Goal: Task Accomplishment & Management: Complete application form

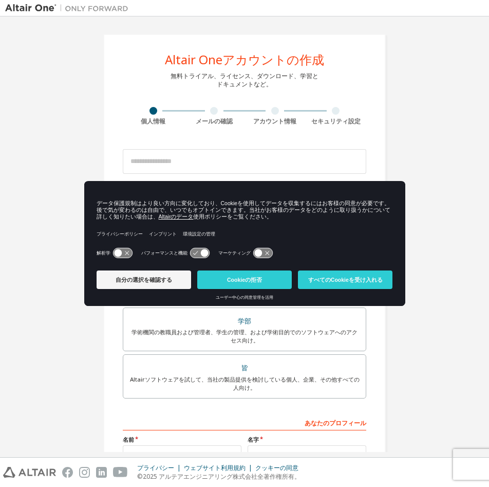
drag, startPoint x: 254, startPoint y: 278, endPoint x: 251, endPoint y: 273, distance: 6.0
click at [254, 278] on button "Cookieの拒否" at bounding box center [244, 279] width 95 height 19
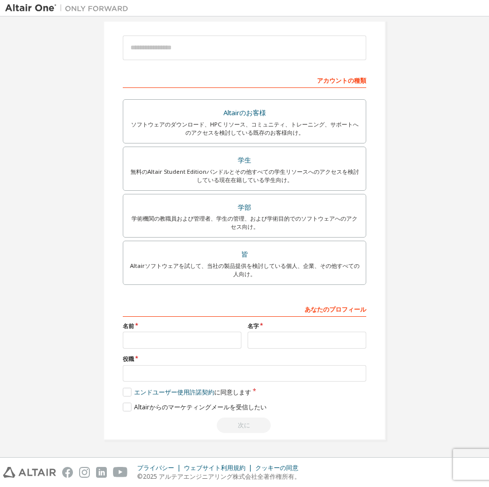
scroll to position [114, 0]
click at [199, 348] on input "text" at bounding box center [182, 339] width 119 height 17
click at [260, 338] on input "text" at bounding box center [307, 339] width 119 height 17
click at [223, 366] on input "text" at bounding box center [245, 372] width 244 height 17
click at [37, 334] on div "Altair Oneアカウントの作成 無料トライアル、ライセンス、ダウンロード、学習と ドキュメントなど。 個人情報 メールの確認 アカウント情報 セキュリテ…" at bounding box center [244, 179] width 479 height 544
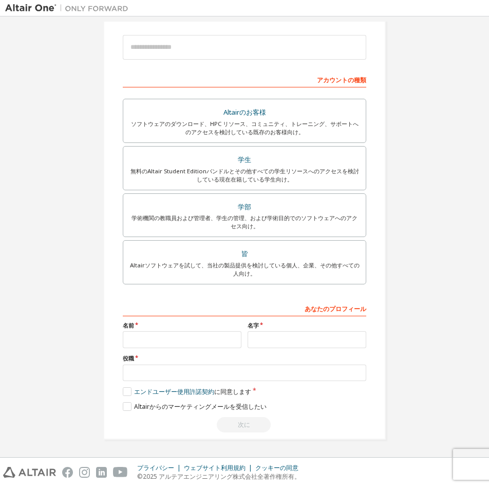
scroll to position [0, 0]
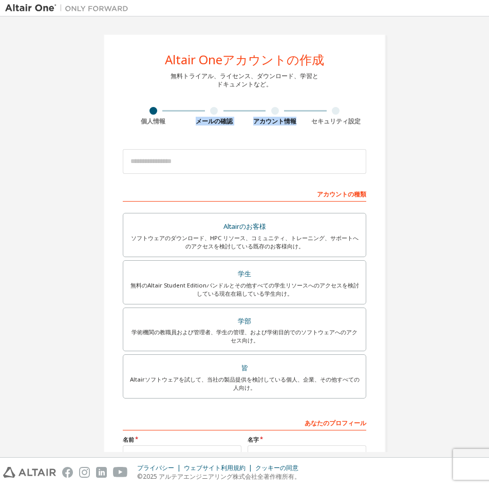
drag, startPoint x: 210, startPoint y: 112, endPoint x: 340, endPoint y: 112, distance: 130.0
click at [340, 112] on div "個人情報 メールの確認 アカウント情報 セキュリティ設定" at bounding box center [245, 116] width 244 height 19
drag, startPoint x: 340, startPoint y: 112, endPoint x: 358, endPoint y: 121, distance: 19.5
click at [358, 121] on div "セキュリティ設定" at bounding box center [336, 121] width 61 height 8
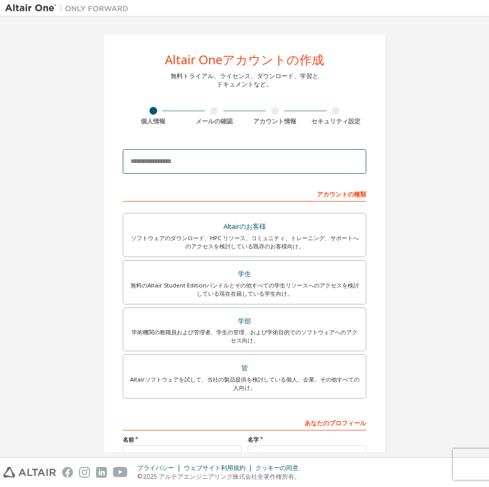
click at [268, 170] on input "email" at bounding box center [245, 161] width 244 height 25
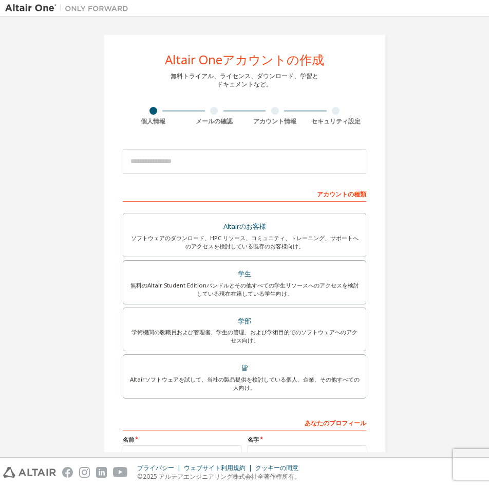
click at [423, 200] on div "Altair Oneアカウントの作成 無料トライアル、ライセンス、ダウンロード、学習と ドキュメントなど。 個人情報 メールの確認 アカウント情報 セキュリテ…" at bounding box center [244, 294] width 479 height 544
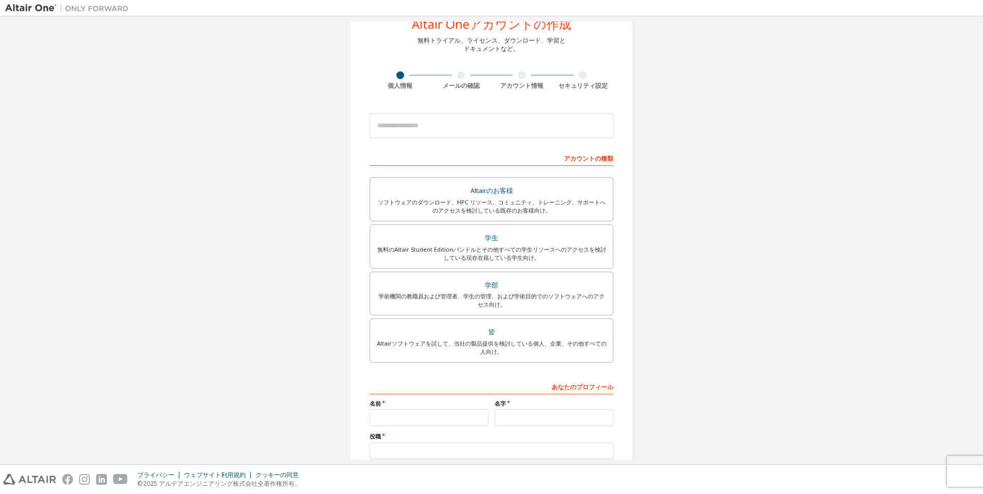
scroll to position [51, 0]
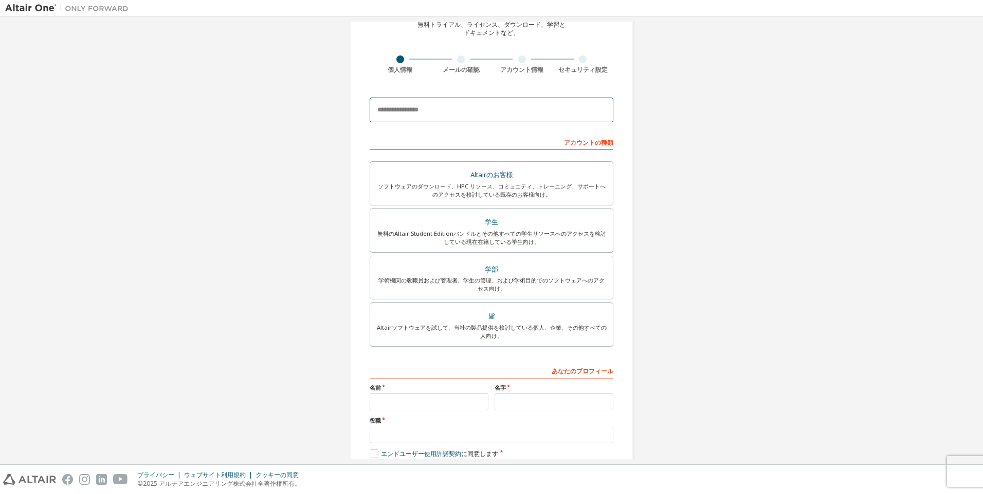
click at [469, 107] on input "email" at bounding box center [492, 110] width 244 height 25
type input "**********"
type input "******"
type input "**"
type input "*******"
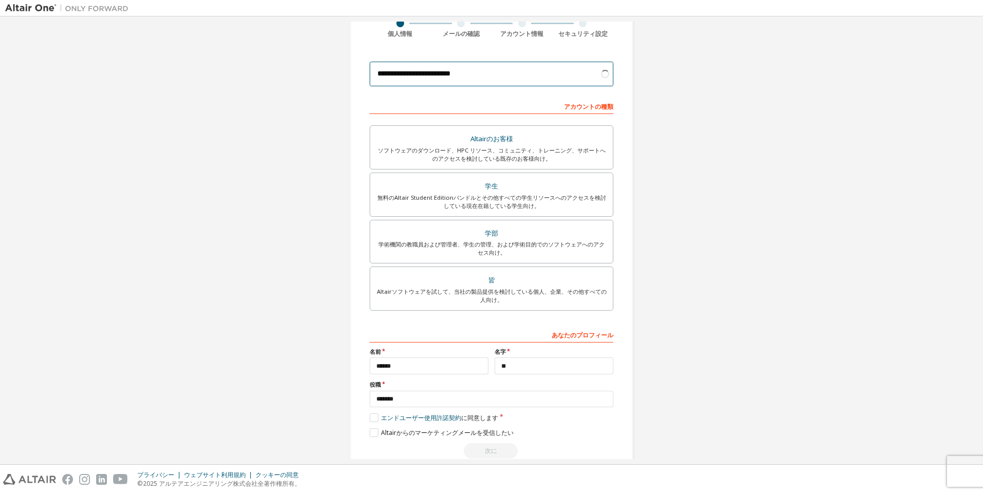
scroll to position [106, 0]
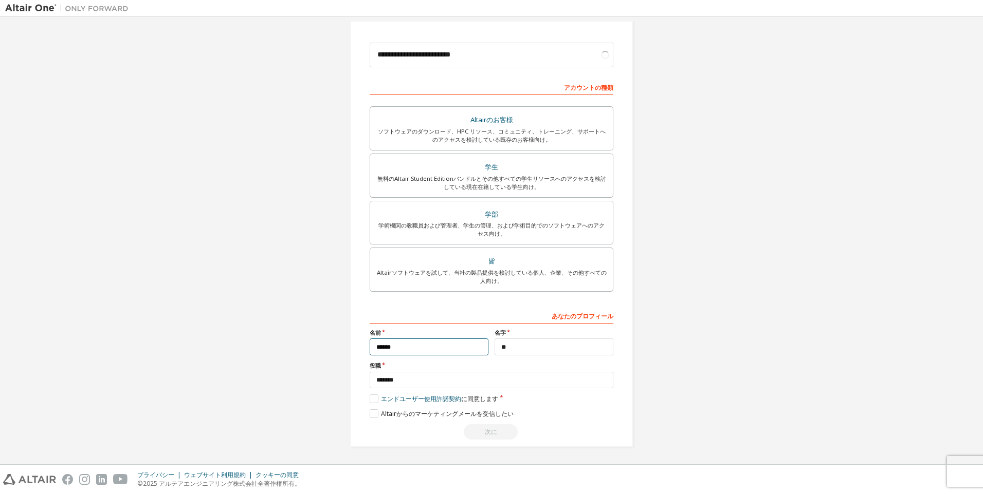
click at [391, 345] on input "******" at bounding box center [429, 347] width 119 height 17
type input "**"
click at [419, 381] on input "*******" at bounding box center [492, 380] width 244 height 17
type input "*"
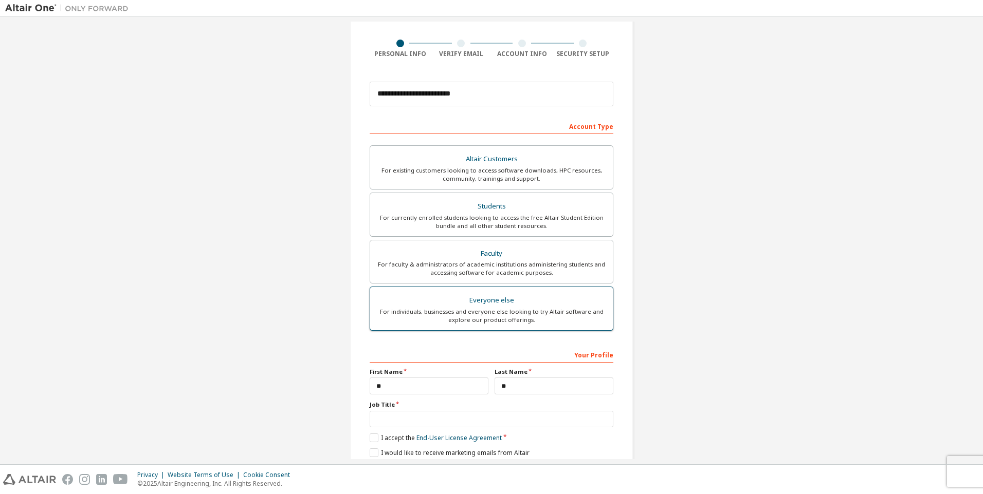
scroll to position [4, 0]
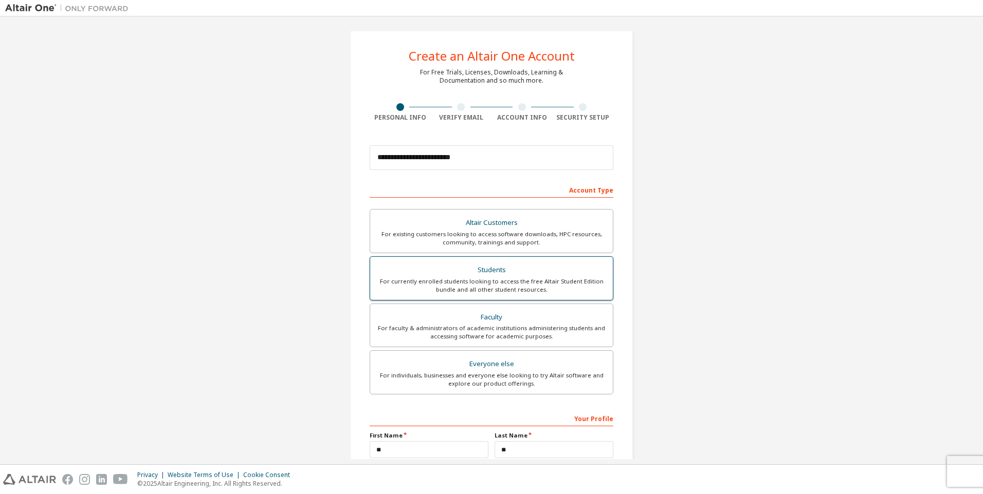
click at [475, 269] on div "Students" at bounding box center [491, 270] width 230 height 14
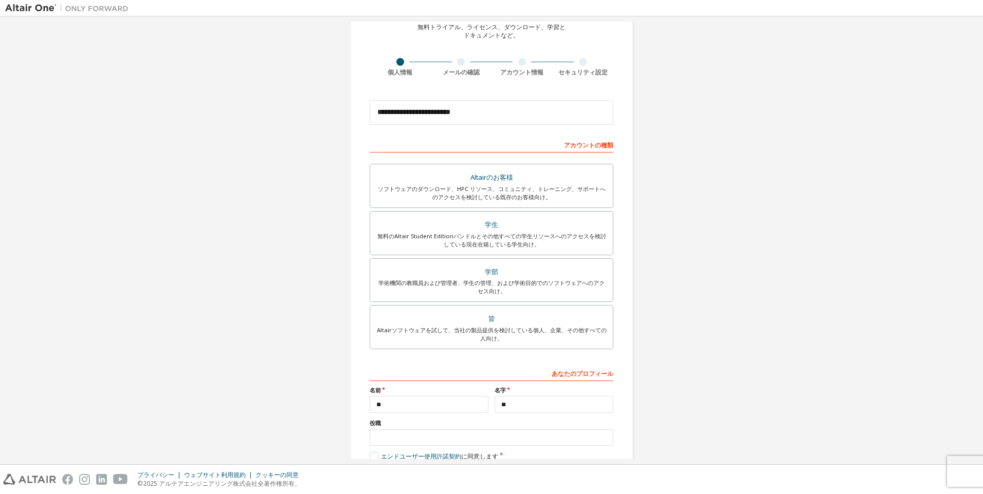
scroll to position [106, 0]
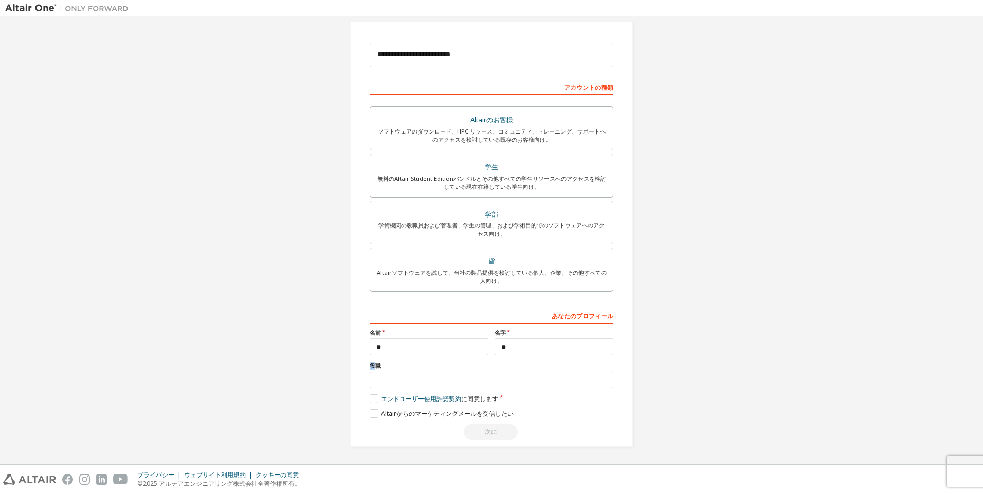
drag, startPoint x: 375, startPoint y: 367, endPoint x: 359, endPoint y: 366, distance: 15.9
click at [359, 366] on div "**********" at bounding box center [491, 188] width 283 height 520
drag, startPoint x: 359, startPoint y: 366, endPoint x: 411, endPoint y: 366, distance: 52.4
click at [411, 366] on label "役職" at bounding box center [492, 366] width 244 height 8
click at [487, 386] on input "text" at bounding box center [492, 380] width 244 height 17
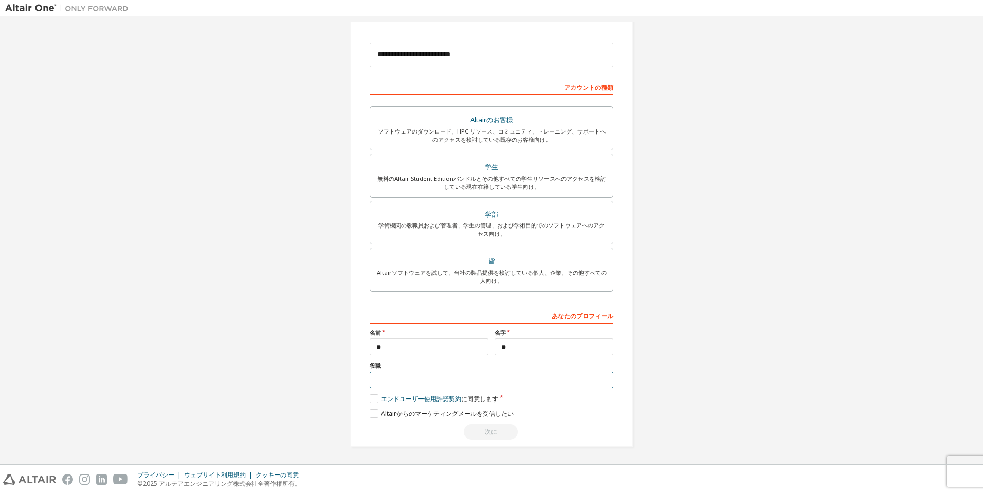
click at [418, 385] on input "text" at bounding box center [492, 380] width 244 height 17
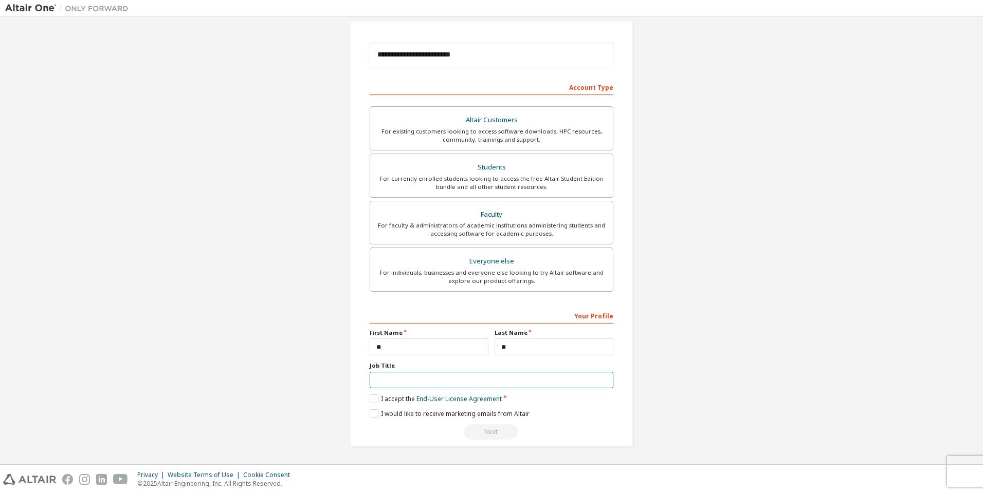
click at [446, 378] on input "text" at bounding box center [492, 380] width 244 height 17
drag, startPoint x: 365, startPoint y: 364, endPoint x: 391, endPoint y: 364, distance: 25.2
click at [391, 364] on div "**********" at bounding box center [491, 188] width 283 height 520
click at [445, 389] on input "text" at bounding box center [492, 380] width 244 height 17
type input "*"
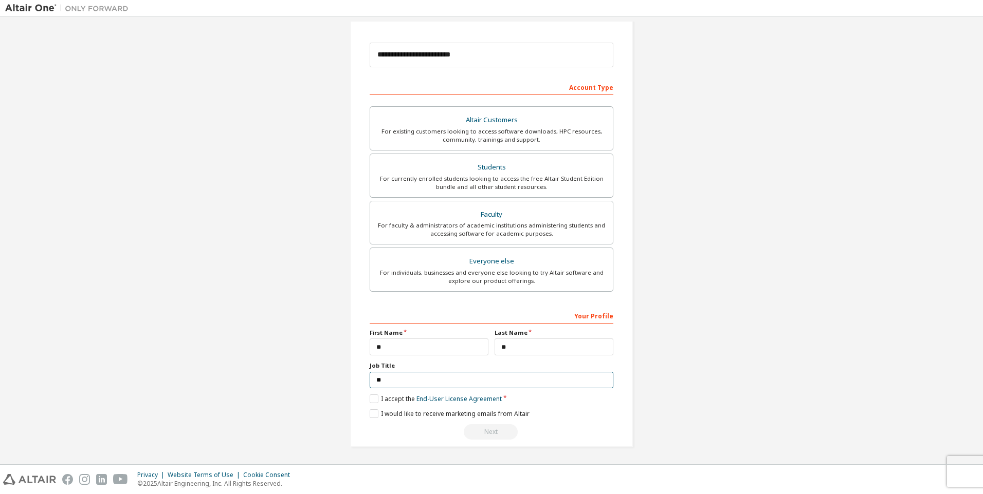
type input "**"
click at [801, 358] on div "**********" at bounding box center [491, 187] width 972 height 544
click at [379, 400] on label "I accept the End-User License Agreement" at bounding box center [436, 399] width 132 height 9
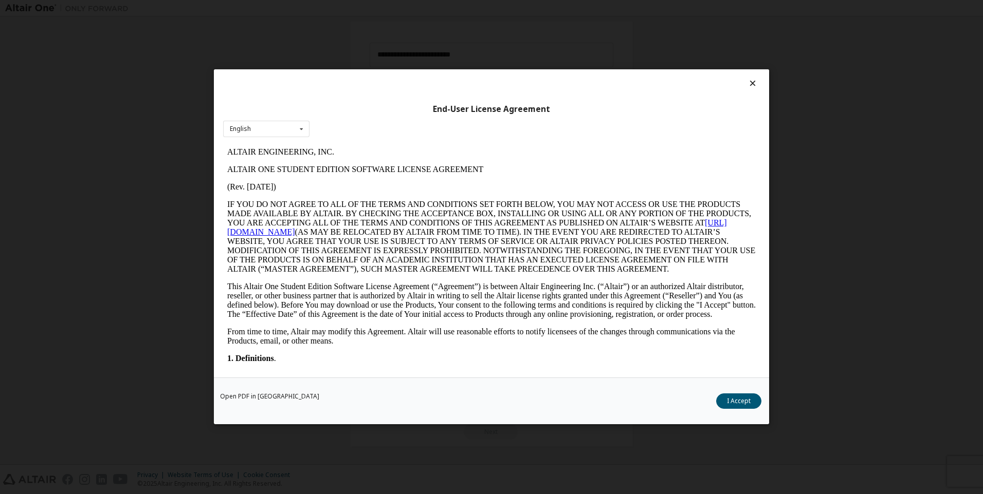
scroll to position [0, 0]
click at [284, 133] on div "English English" at bounding box center [266, 129] width 86 height 17
click at [297, 132] on icon at bounding box center [301, 129] width 13 height 16
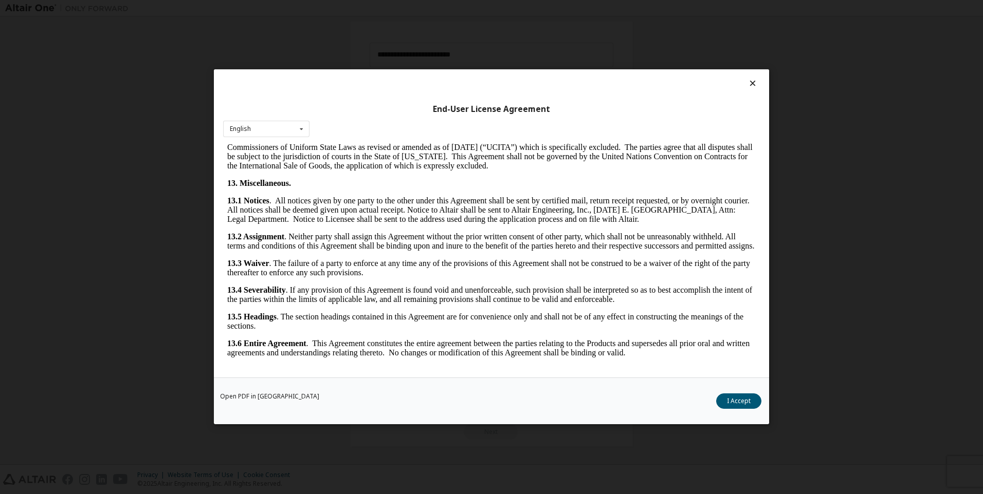
scroll to position [2294, 0]
click at [753, 407] on button "I Accept" at bounding box center [738, 401] width 45 height 15
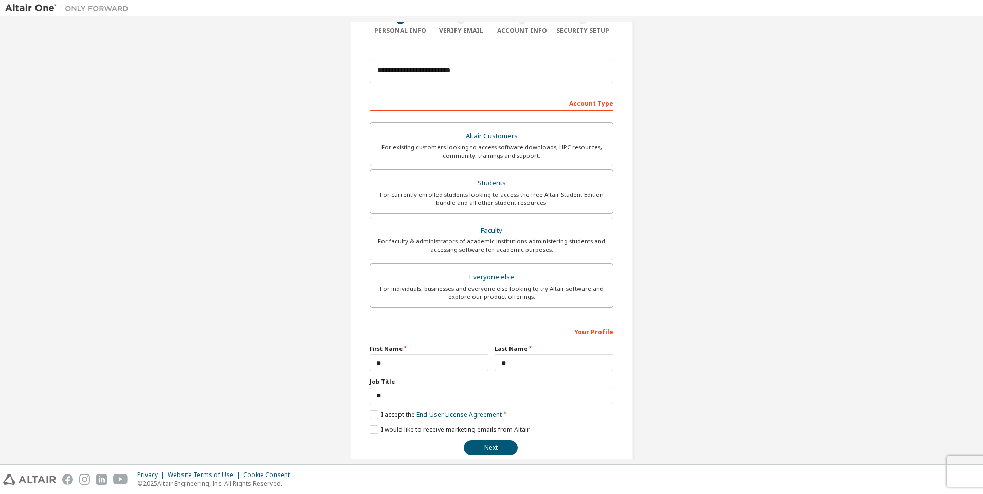
scroll to position [106, 0]
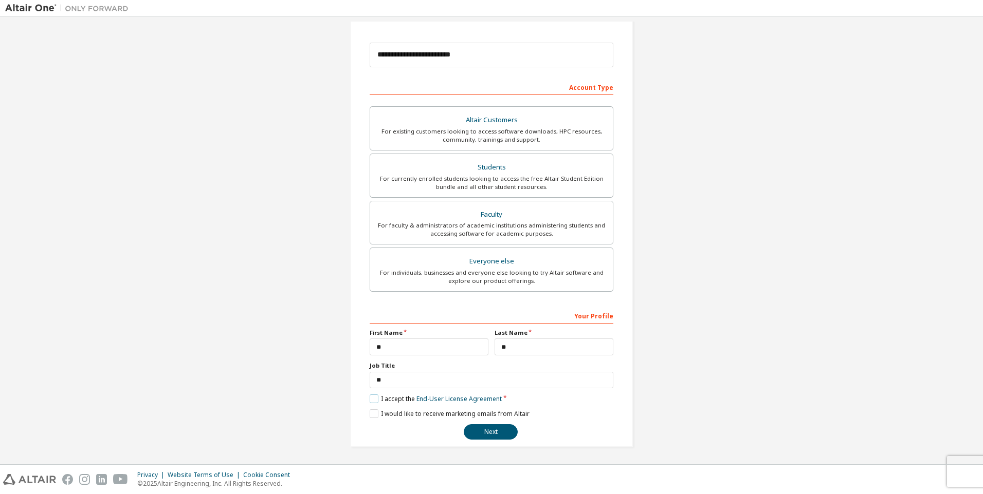
click at [374, 402] on label "I accept the End-User License Agreement" at bounding box center [436, 399] width 132 height 9
click at [373, 402] on label "I accept the End-User License Agreement" at bounding box center [436, 399] width 132 height 9
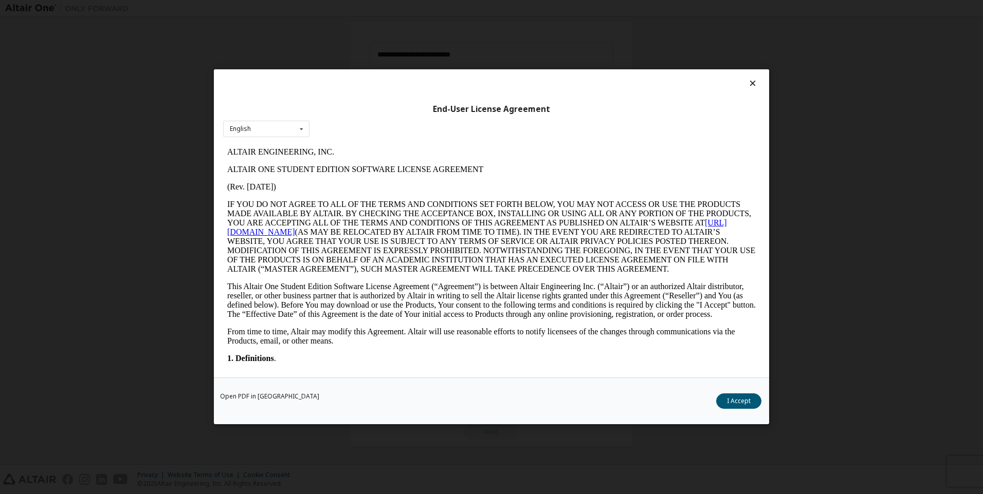
scroll to position [0, 0]
click at [735, 399] on button "I Accept" at bounding box center [738, 401] width 45 height 15
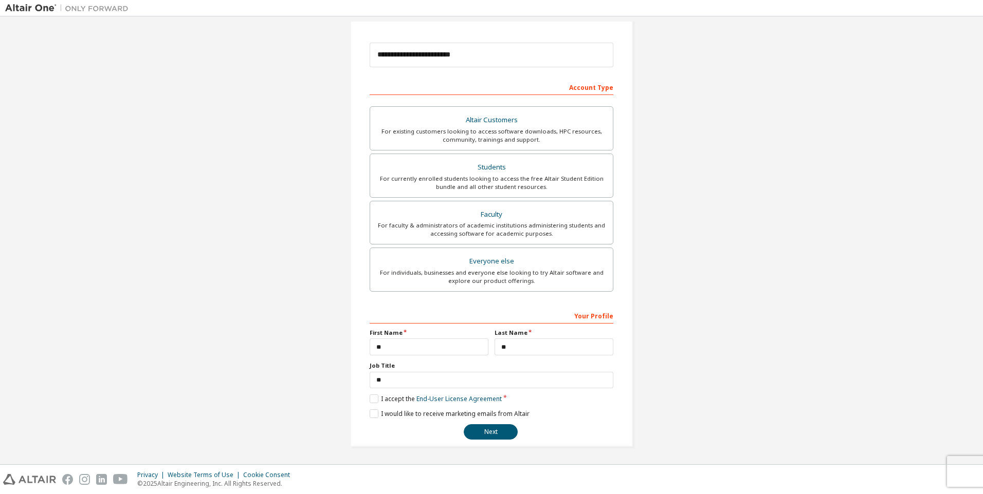
click at [734, 397] on div "**********" at bounding box center [491, 187] width 972 height 544
drag, startPoint x: 536, startPoint y: 381, endPoint x: 296, endPoint y: 368, distance: 240.8
click at [299, 369] on div "**********" at bounding box center [491, 187] width 972 height 544
click at [778, 376] on div "**********" at bounding box center [491, 187] width 972 height 544
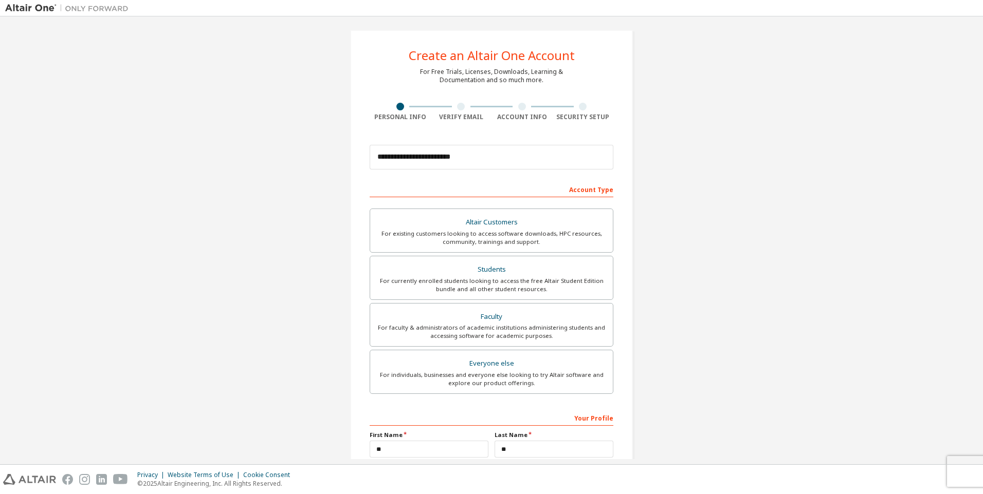
scroll to position [4, 0]
click at [558, 286] on div "For currently enrolled students looking to access the free Altair Student Editi…" at bounding box center [491, 286] width 230 height 16
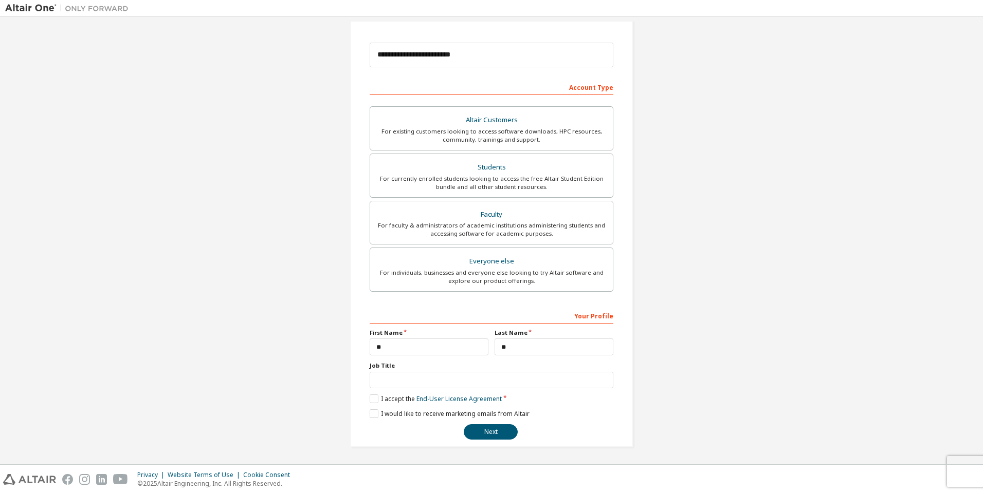
click at [364, 417] on div "**********" at bounding box center [491, 188] width 283 height 520
click at [370, 416] on label "I would like to receive marketing emails from Altair" at bounding box center [450, 414] width 160 height 9
click at [374, 413] on label "I would like to receive marketing emails from Altair" at bounding box center [450, 414] width 160 height 9
drag, startPoint x: 375, startPoint y: 417, endPoint x: 390, endPoint y: 416, distance: 15.4
click at [390, 416] on label "I would like to receive marketing emails from Altair" at bounding box center [450, 414] width 160 height 9
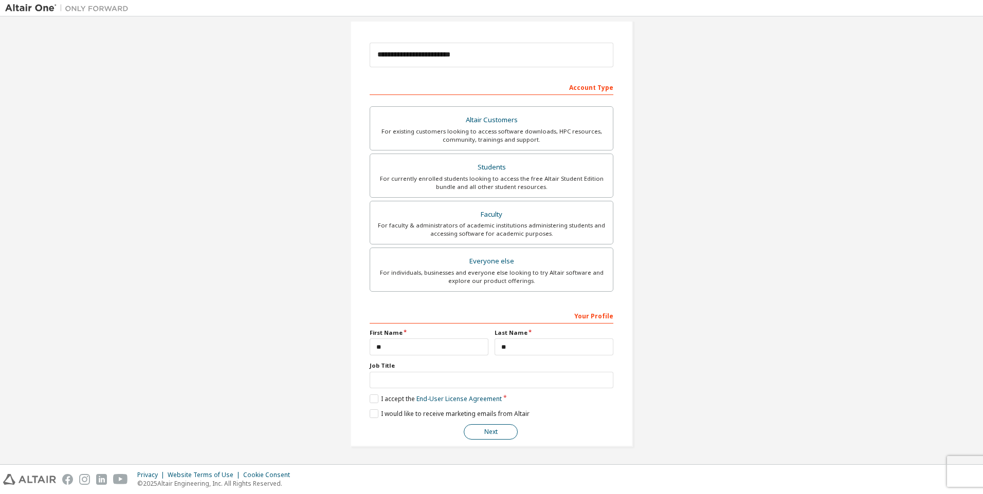
click at [479, 435] on button "Next" at bounding box center [491, 431] width 54 height 15
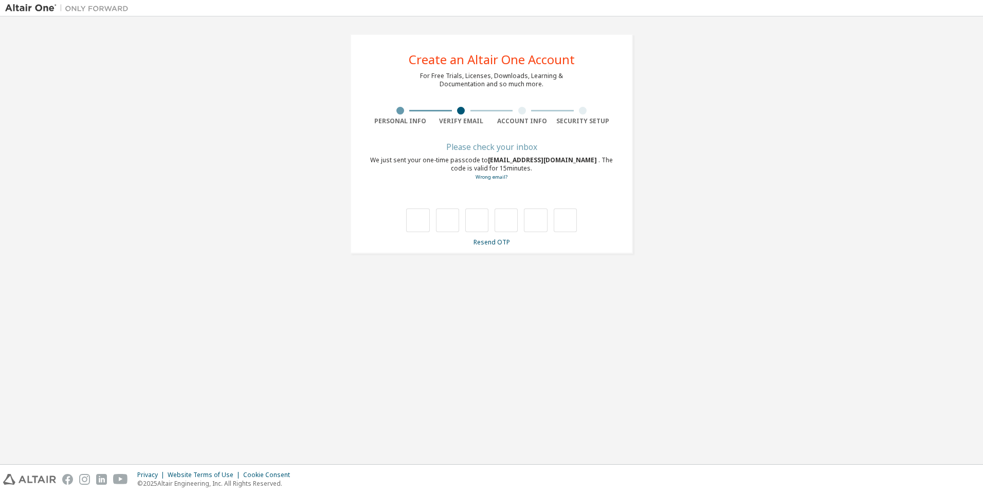
type input "*"
click at [446, 221] on input "*" at bounding box center [447, 221] width 23 height 24
click at [452, 222] on input "*" at bounding box center [447, 221] width 23 height 24
type input "*"
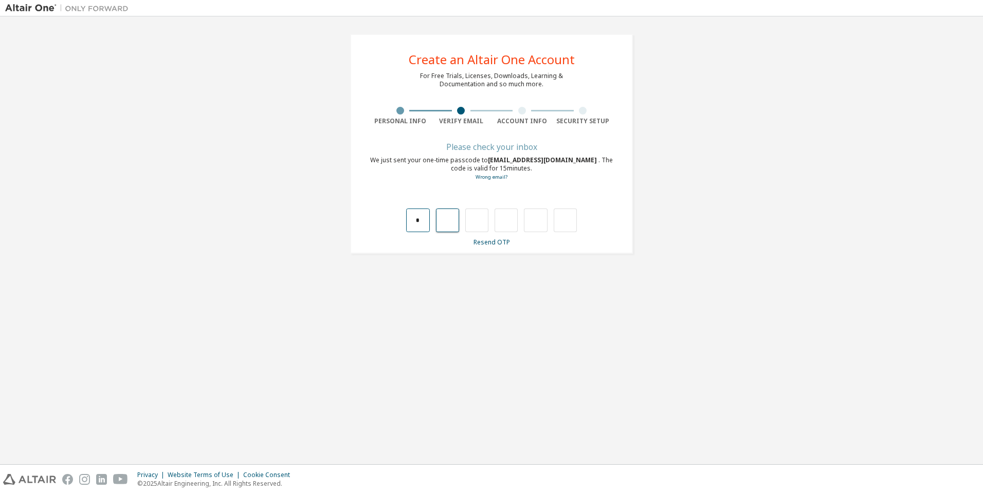
type input "*"
click at [455, 217] on input "*" at bounding box center [447, 221] width 23 height 24
click at [449, 213] on input "text" at bounding box center [447, 221] width 23 height 24
type input "*"
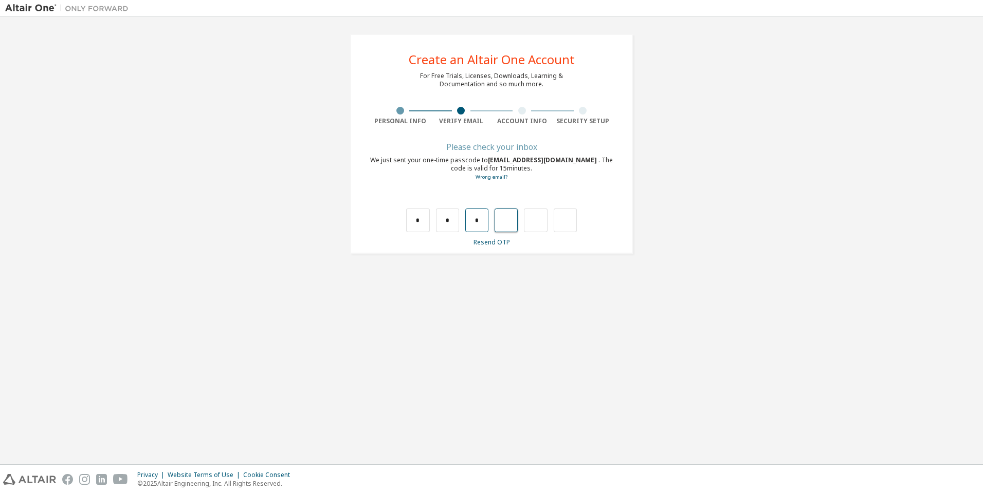
drag, startPoint x: 496, startPoint y: 228, endPoint x: 485, endPoint y: 225, distance: 11.1
click at [496, 228] on input "text" at bounding box center [505, 221] width 23 height 24
click at [479, 221] on input "*" at bounding box center [476, 221] width 23 height 24
click at [480, 221] on input "text" at bounding box center [476, 221] width 23 height 24
type input "*"
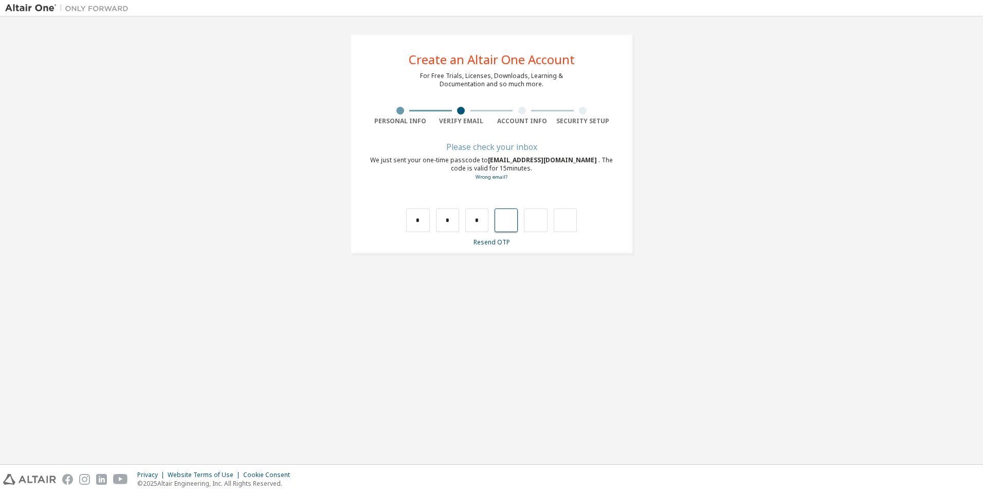
type input "*"
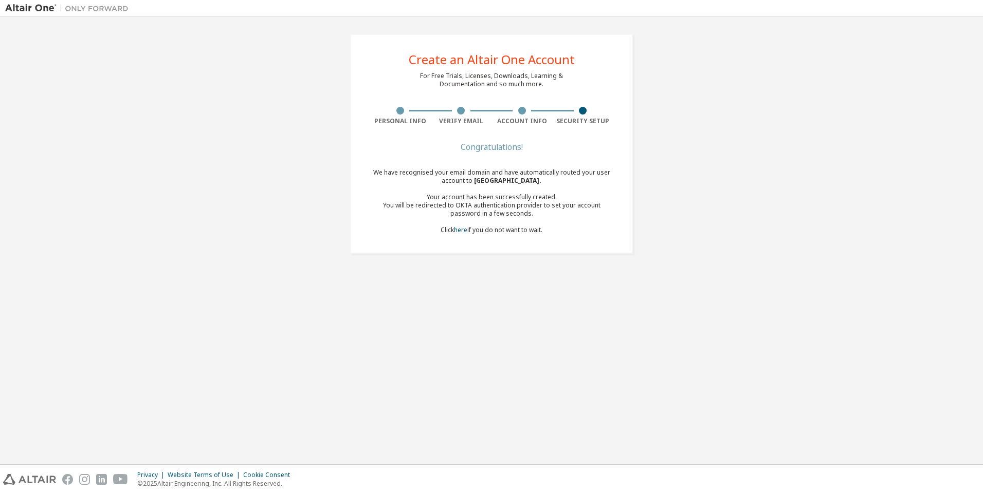
drag, startPoint x: 545, startPoint y: 229, endPoint x: 390, endPoint y: 160, distance: 170.3
click at [390, 160] on div "Congratulations! We have recognised your email domain and have automatically ro…" at bounding box center [492, 195] width 244 height 103
click at [769, 174] on div "Create an Altair One Account For Free Trials, Licenses, Downloads, Learning & D…" at bounding box center [491, 144] width 972 height 245
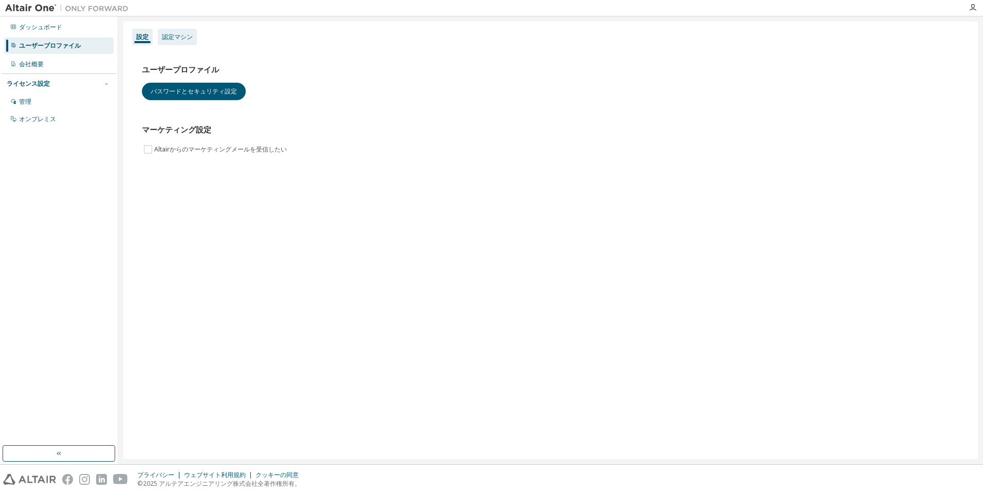
click at [183, 35] on div "認定マシン" at bounding box center [177, 37] width 31 height 8
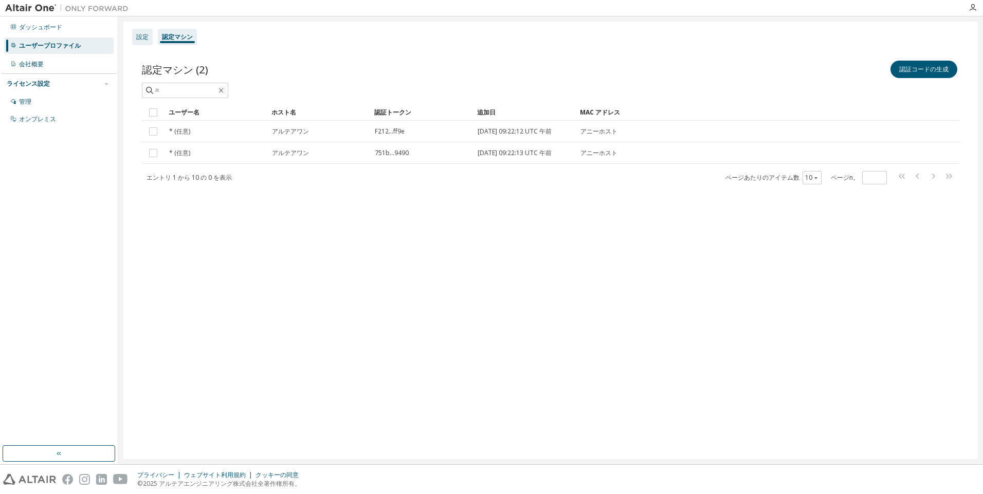
click at [150, 37] on div "設定" at bounding box center [142, 37] width 21 height 16
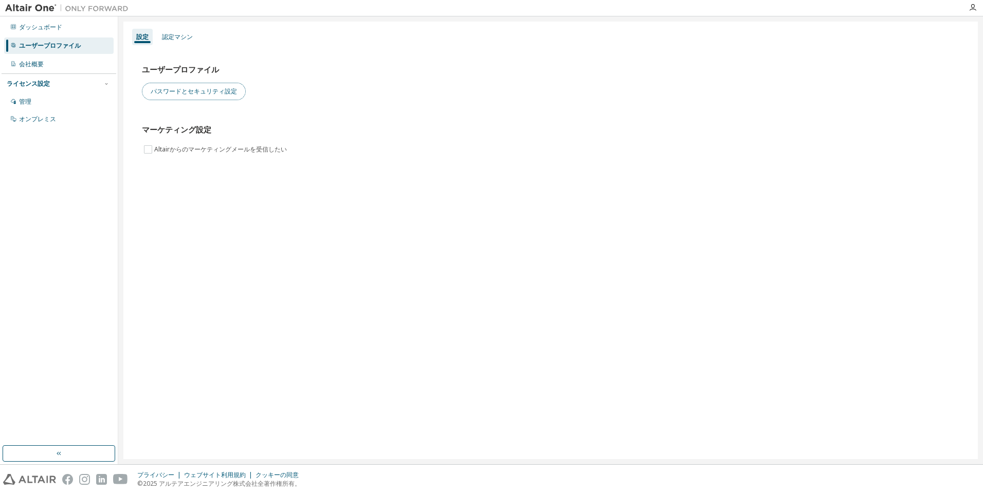
click at [204, 95] on button "パスワードとセキュリティ設定" at bounding box center [194, 91] width 104 height 17
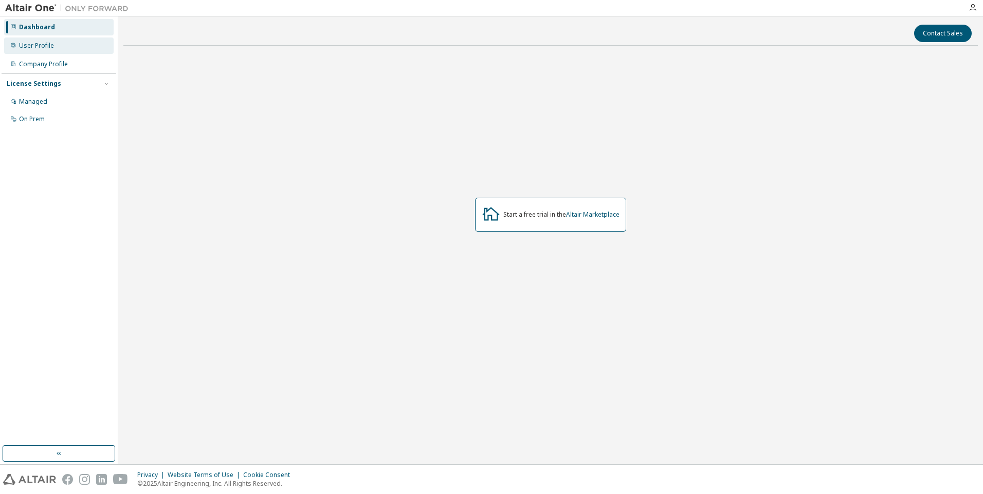
click at [39, 45] on div "User Profile" at bounding box center [36, 46] width 35 height 8
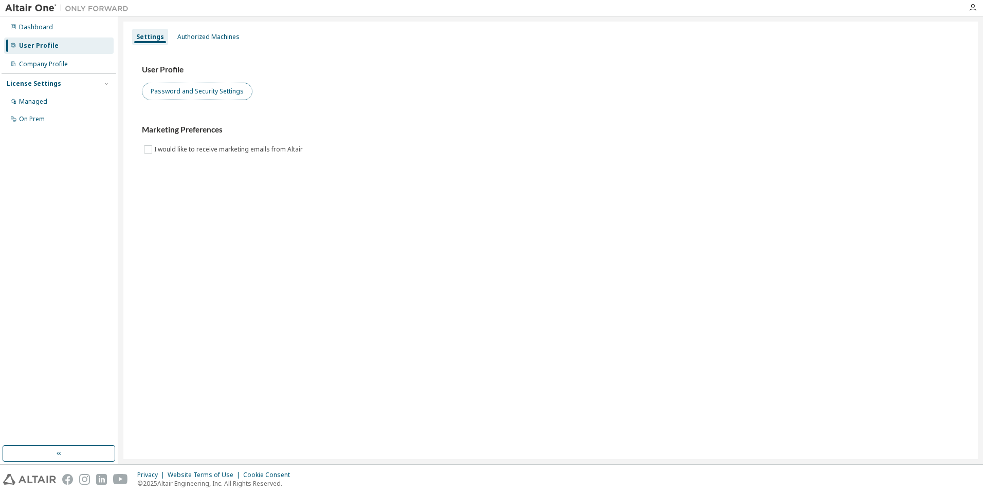
click at [178, 91] on button "Password and Security Settings" at bounding box center [197, 91] width 110 height 17
